Goal: Task Accomplishment & Management: Use online tool/utility

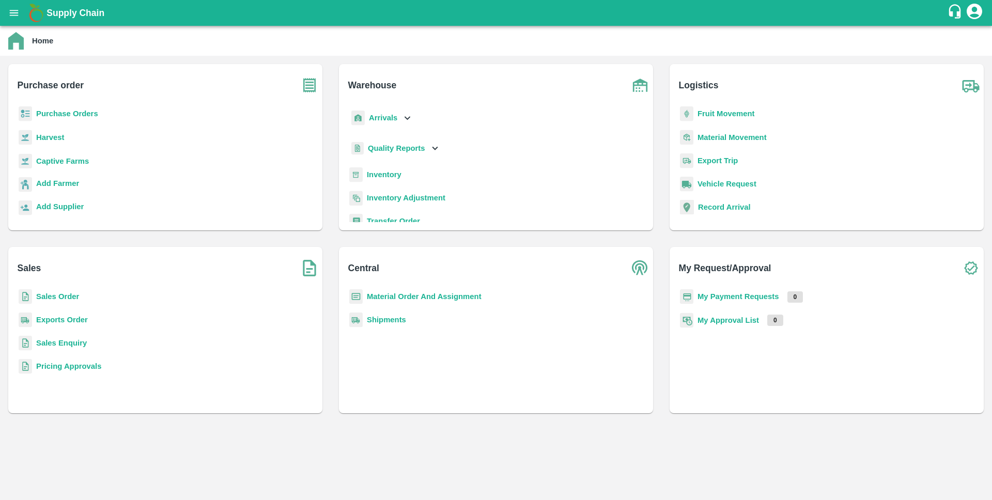
click at [63, 295] on b "Sales Order" at bounding box center [57, 297] width 43 height 8
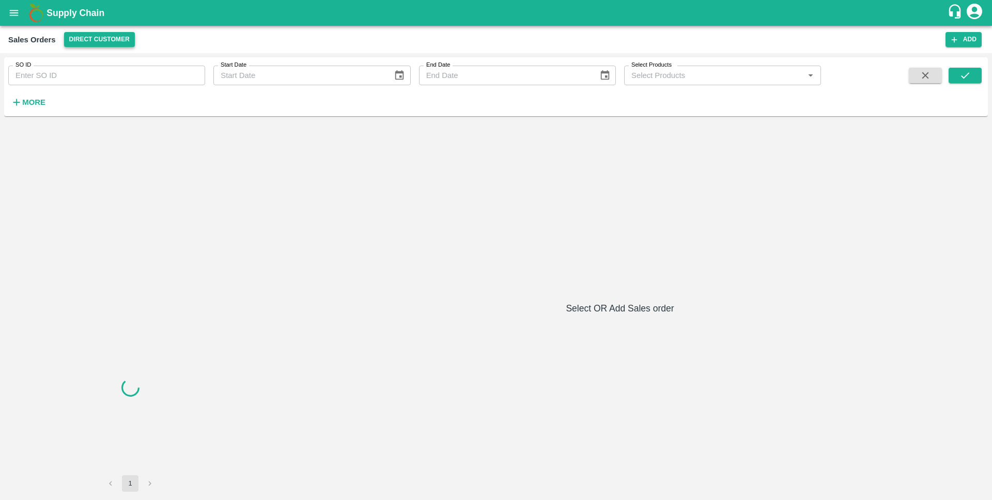
click at [92, 42] on button "Direct Customer" at bounding box center [99, 39] width 71 height 15
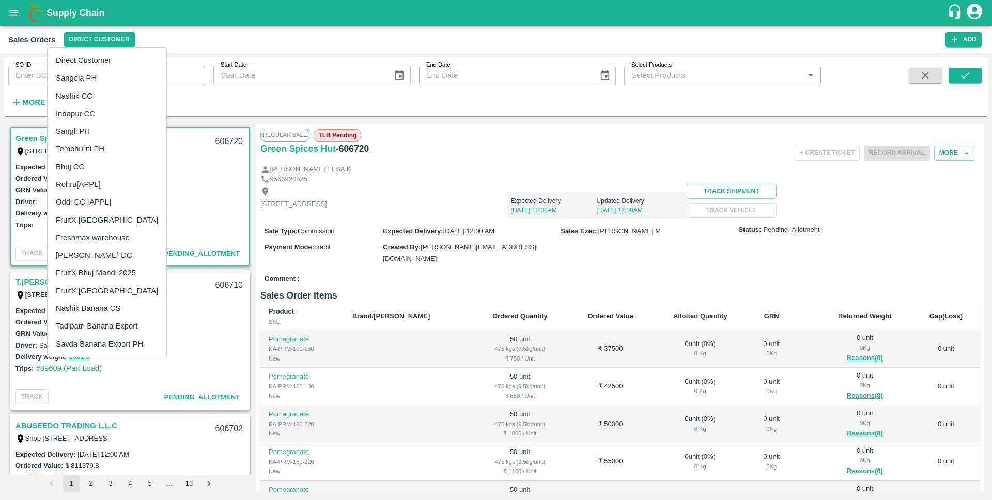
click at [536, 181] on div at bounding box center [496, 250] width 992 height 500
